Goal: Transaction & Acquisition: Purchase product/service

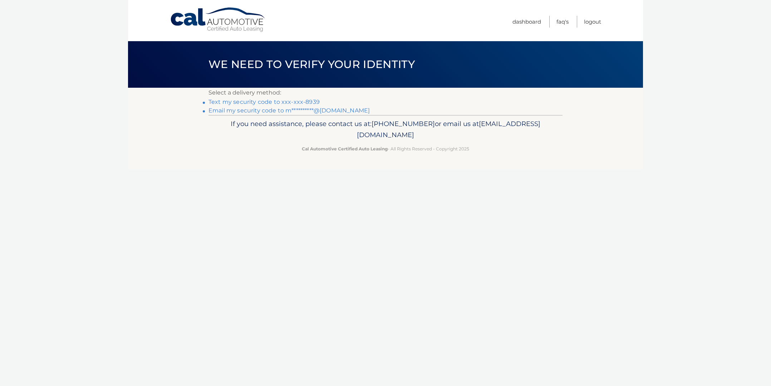
click at [294, 102] on link "Text my security code to xxx-xxx-8939" at bounding box center [264, 101] width 111 height 7
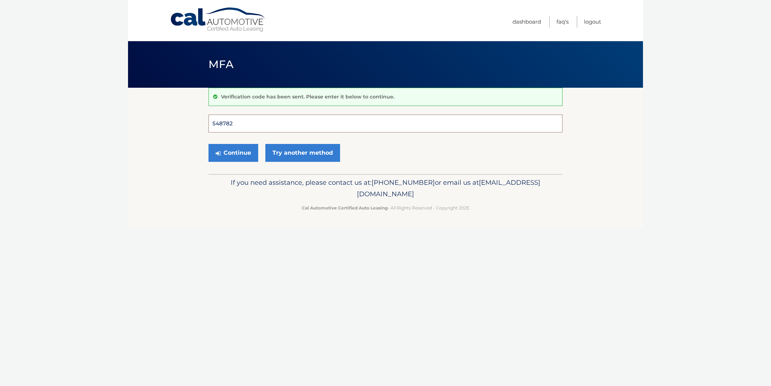
type input "548782"
click at [233, 152] on button "Continue" at bounding box center [234, 153] width 50 height 18
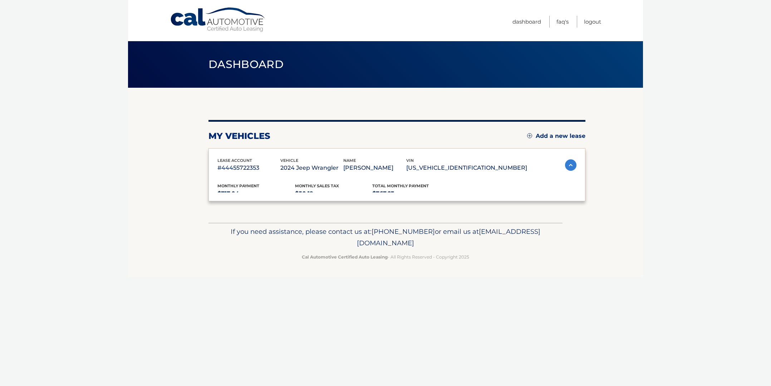
click at [240, 152] on div "lease account #44455722353 vehicle 2024 Jeep Wrangler name MARIA S PACETTI vin …" at bounding box center [397, 174] width 377 height 53
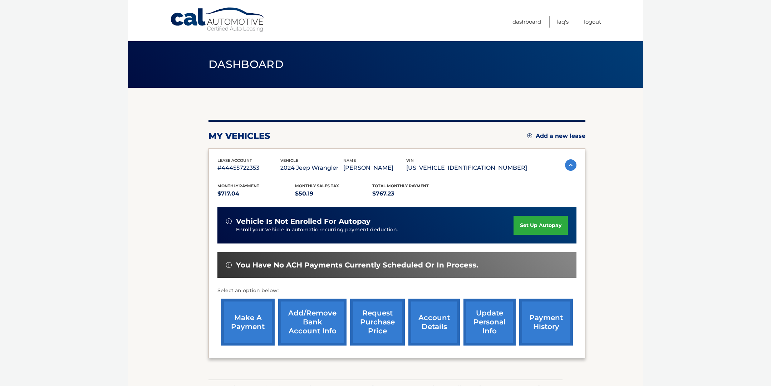
click at [234, 325] on link "make a payment" at bounding box center [248, 321] width 54 height 47
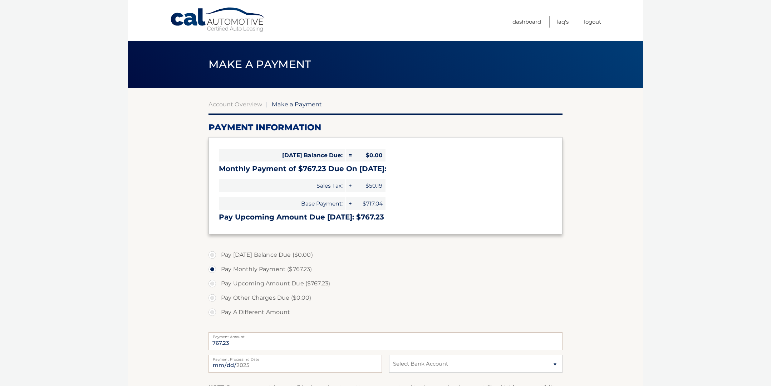
click at [214, 310] on label "Pay A Different Amount" at bounding box center [386, 312] width 354 height 14
click at [214, 310] on input "Pay A Different Amount" at bounding box center [214, 310] width 7 height 11
radio input "true"
click at [265, 344] on input "Payment Amount" at bounding box center [386, 341] width 354 height 18
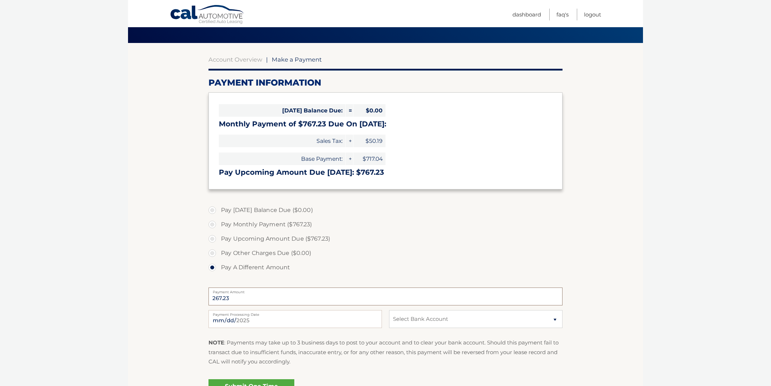
scroll to position [45, 0]
type input "267.23"
select select "MmI4YzcyOWItZmIyMy00NDg0LTk2ZGEtZTA5NjVjZGJmZjY0"
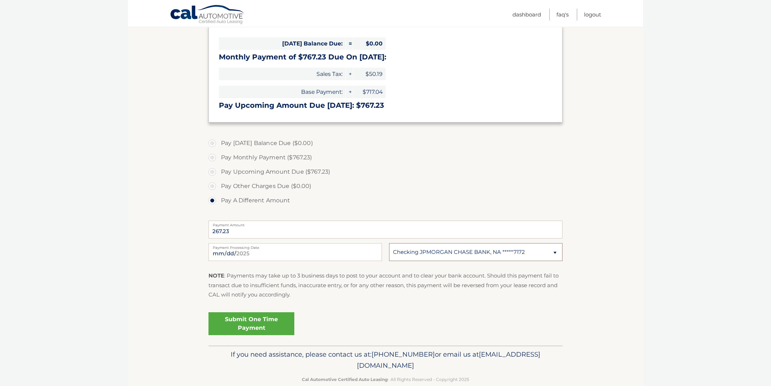
scroll to position [113, 0]
click at [254, 317] on link "Submit One Time Payment" at bounding box center [252, 322] width 86 height 23
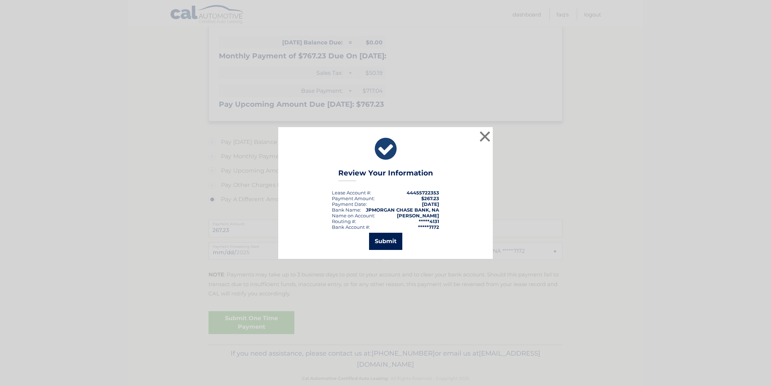
click at [388, 242] on button "Submit" at bounding box center [385, 240] width 33 height 17
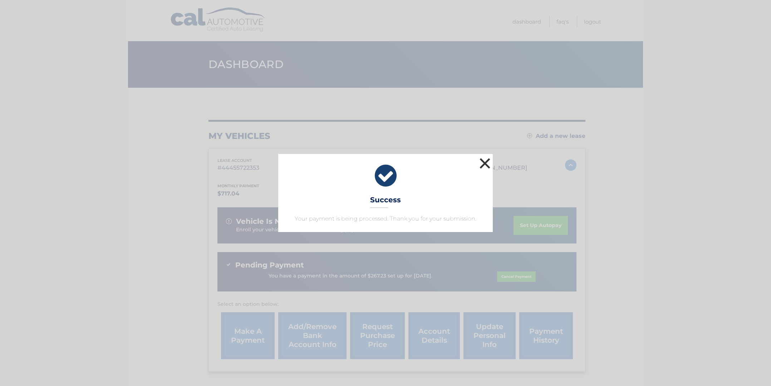
click at [486, 160] on button "×" at bounding box center [485, 163] width 14 height 14
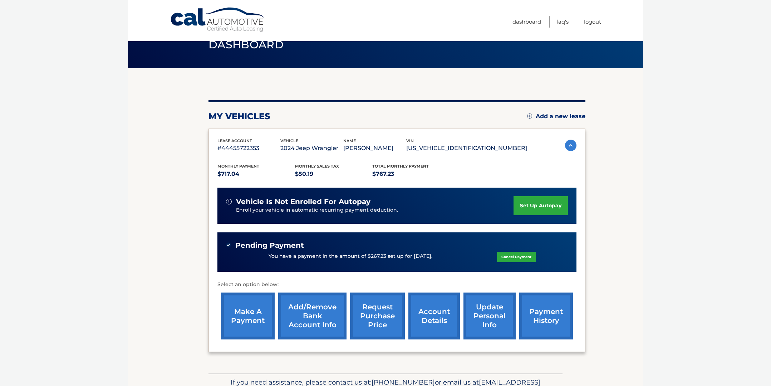
scroll to position [20, 0]
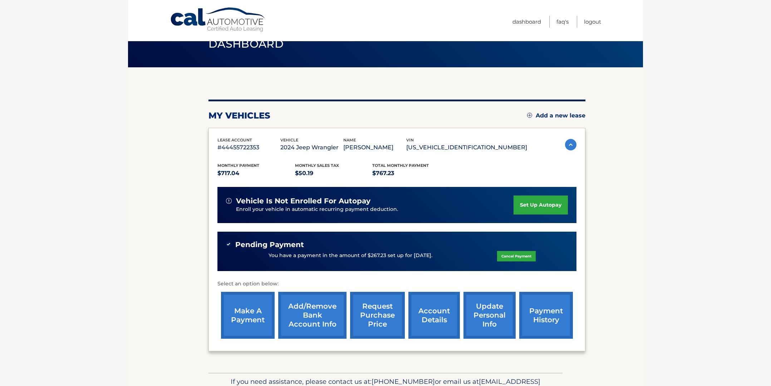
click at [246, 310] on link "make a payment" at bounding box center [248, 315] width 54 height 47
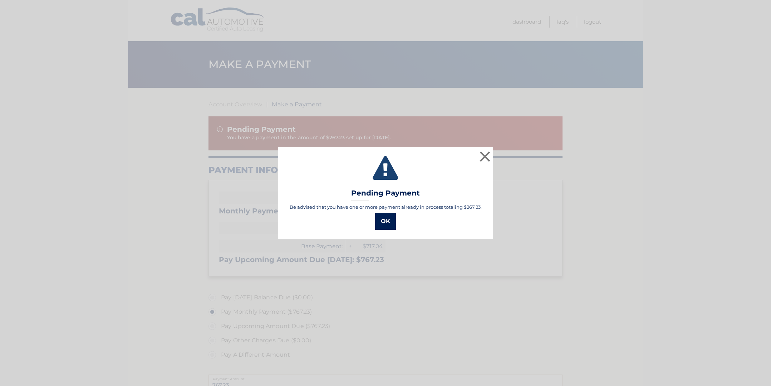
click at [381, 219] on button "OK" at bounding box center [385, 220] width 21 height 17
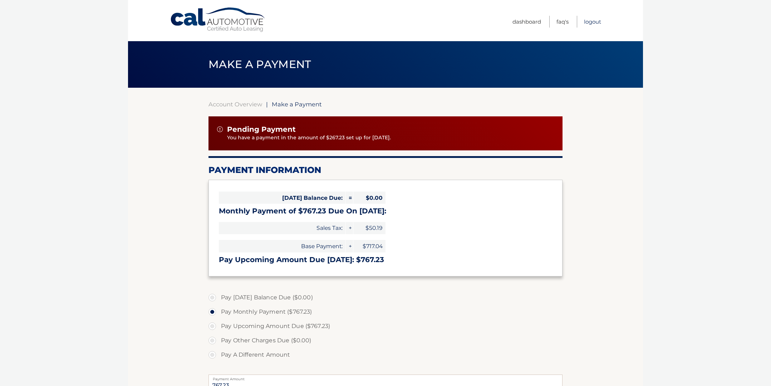
click at [590, 22] on link "Logout" at bounding box center [592, 22] width 17 height 12
